Goal: Information Seeking & Learning: Find specific fact

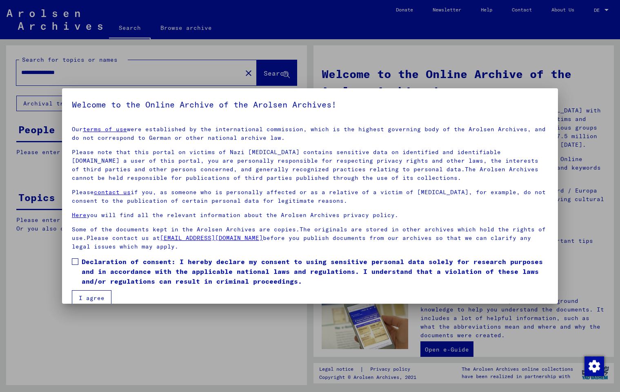
click at [78, 262] on span at bounding box center [75, 261] width 7 height 7
click at [91, 294] on button "I agree" at bounding box center [92, 298] width 40 height 16
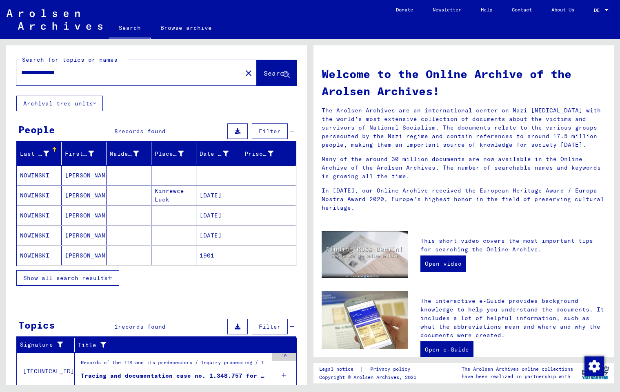
click at [90, 279] on span "Show all search results" at bounding box center [65, 277] width 85 height 7
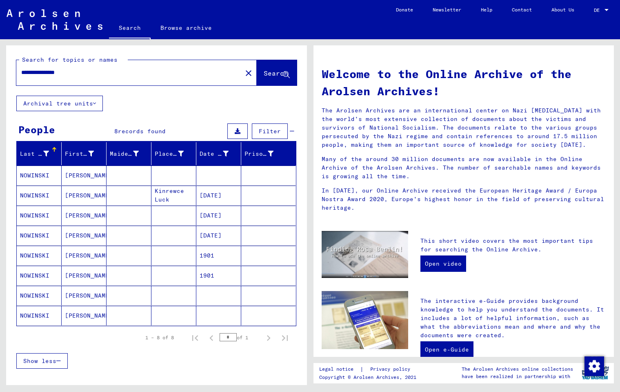
click at [39, 176] on mat-cell "NOWINSKI" at bounding box center [39, 175] width 45 height 20
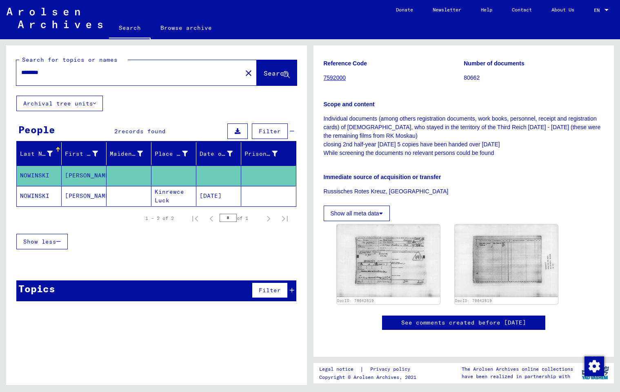
scroll to position [169, 0]
click at [381, 247] on img at bounding box center [388, 260] width 109 height 76
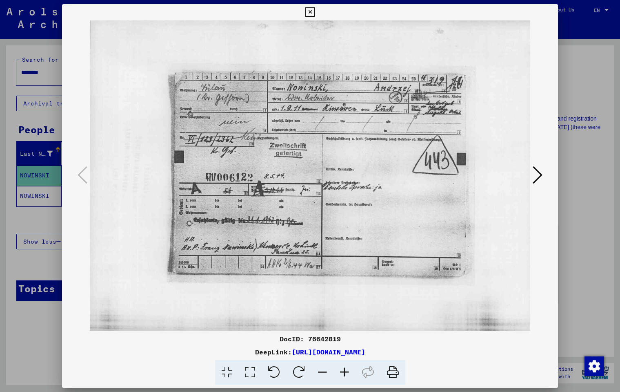
click at [315, 11] on icon at bounding box center [310, 12] width 9 height 10
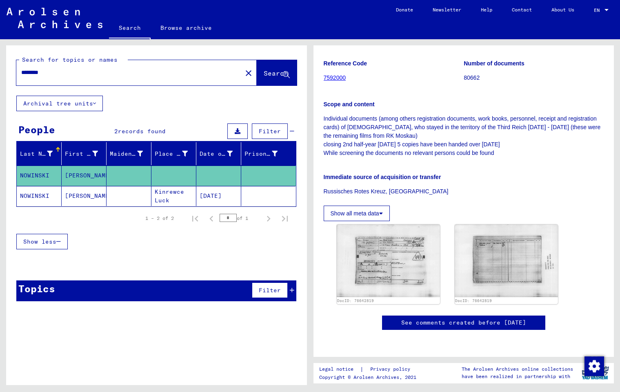
click at [25, 175] on mat-cell "NOWINSKI" at bounding box center [39, 175] width 45 height 20
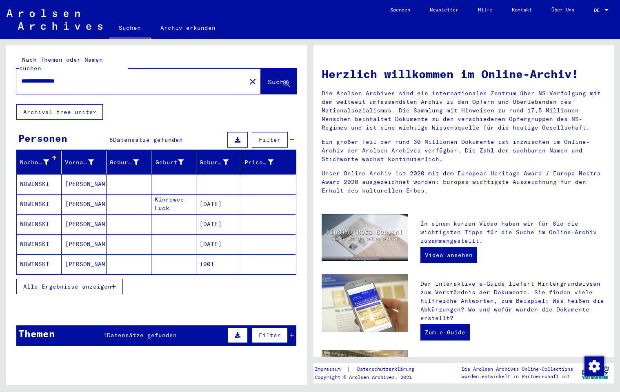
click at [113, 283] on icon "button" at bounding box center [114, 286] width 4 height 6
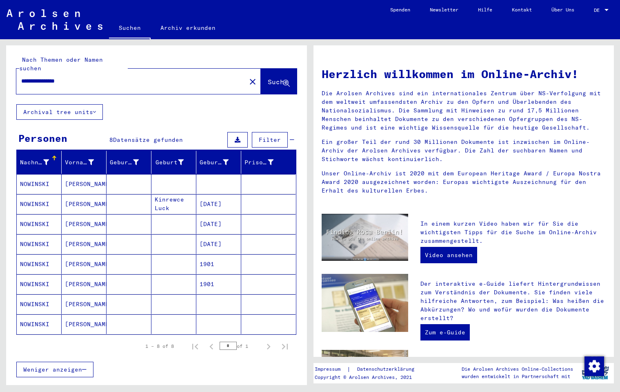
drag, startPoint x: 69, startPoint y: 65, endPoint x: 51, endPoint y: 58, distance: 19.8
click at [51, 58] on div "**********" at bounding box center [156, 75] width 281 height 38
type input "**********"
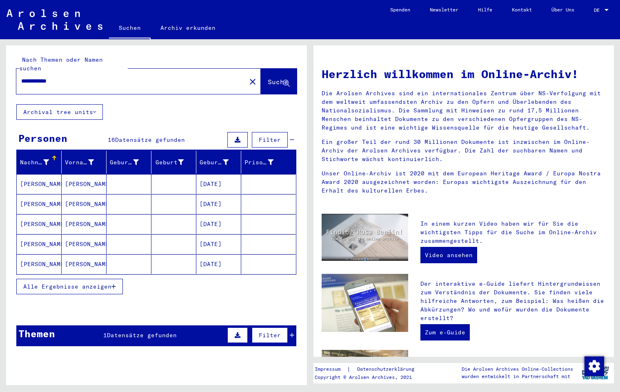
click at [74, 283] on span "Alle Ergebnisse anzeigen" at bounding box center [67, 286] width 88 height 7
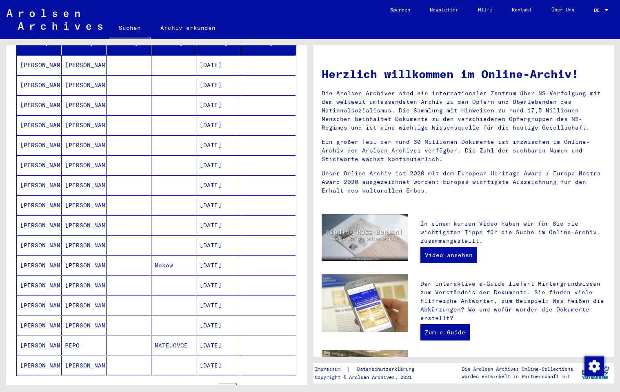
scroll to position [120, 0]
